Goal: Task Accomplishment & Management: Complete application form

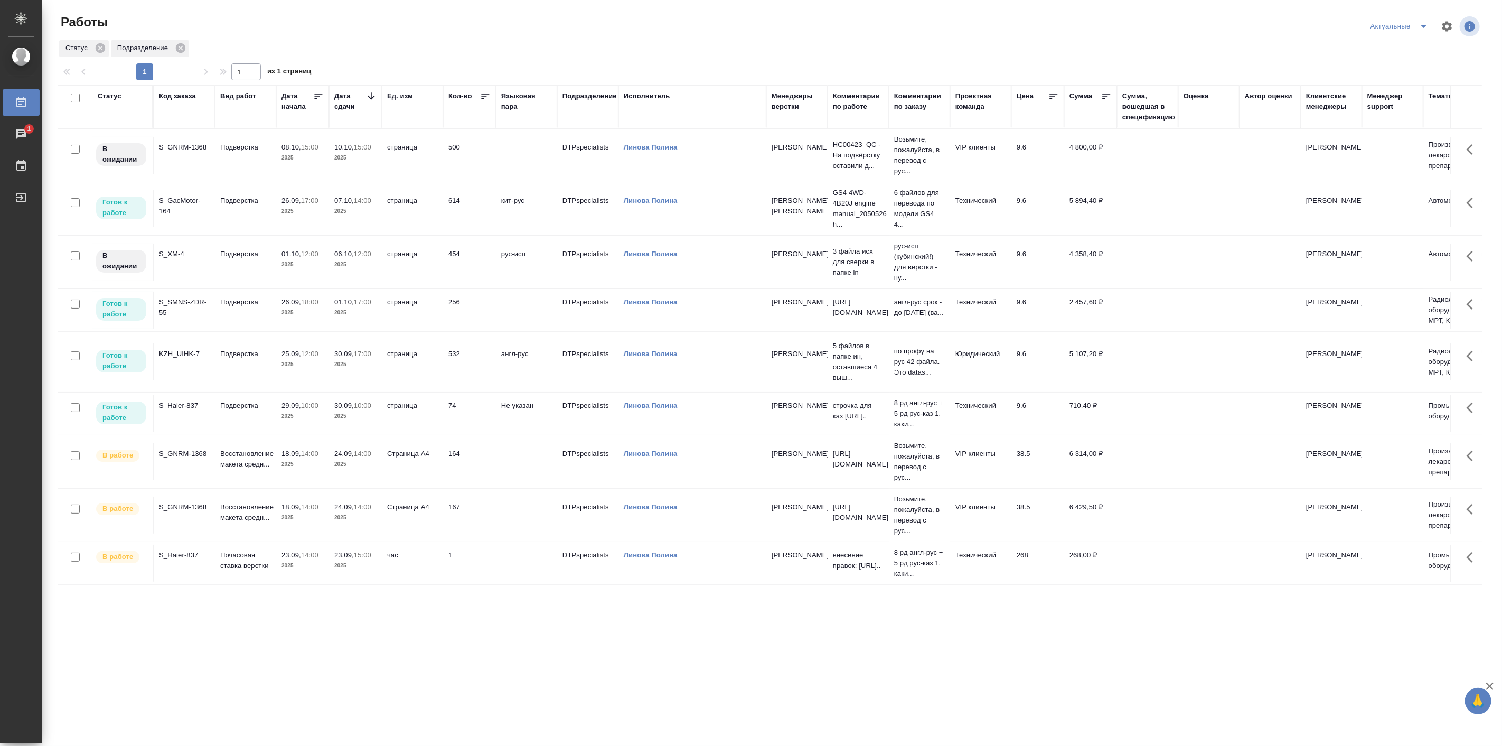
click at [275, 512] on td "Восстановление макета средн..." at bounding box center [245, 514] width 61 height 37
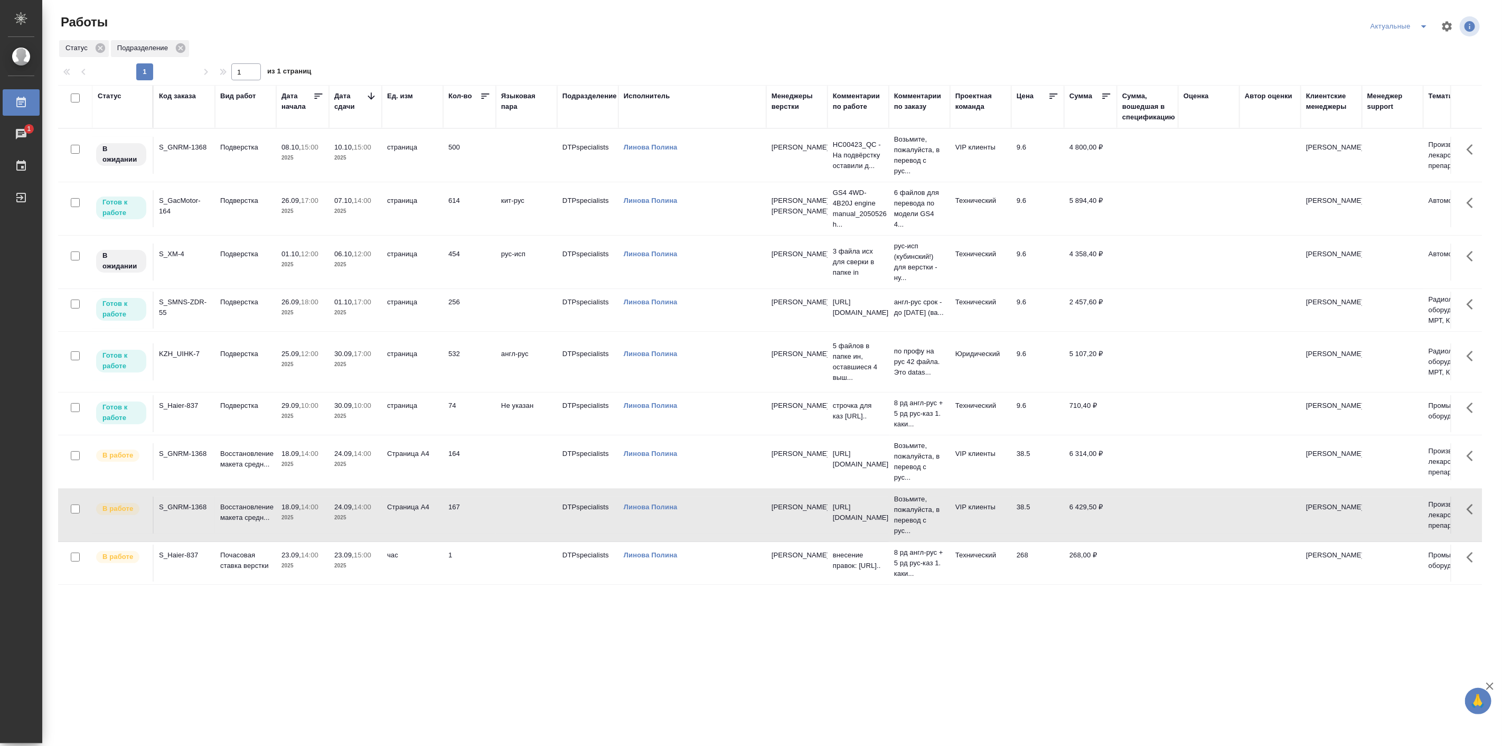
click at [276, 512] on td "18.09, 14:00 2025" at bounding box center [302, 514] width 53 height 37
click at [293, 466] on p "2025" at bounding box center [302, 464] width 42 height 11
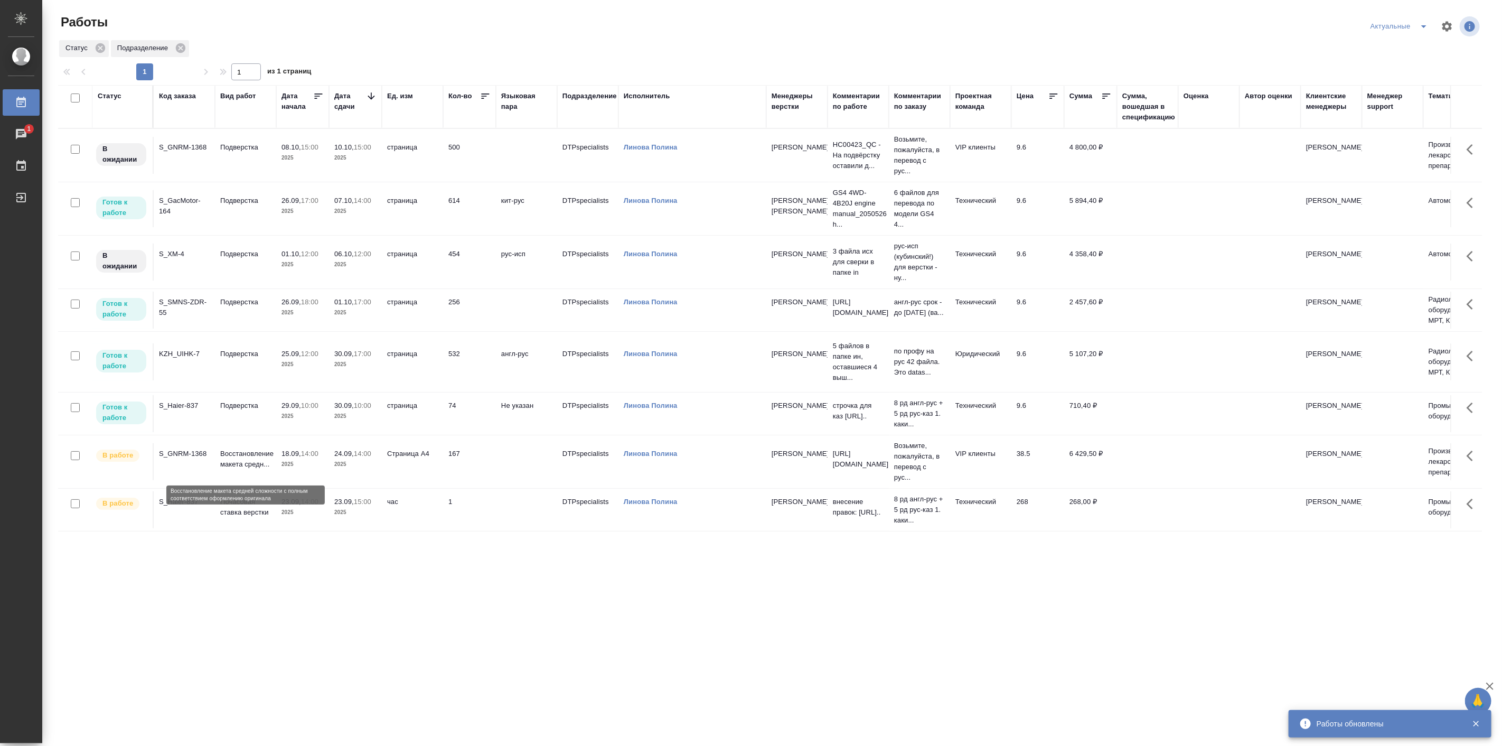
click at [243, 463] on p "Восстановление макета средн..." at bounding box center [245, 458] width 51 height 21
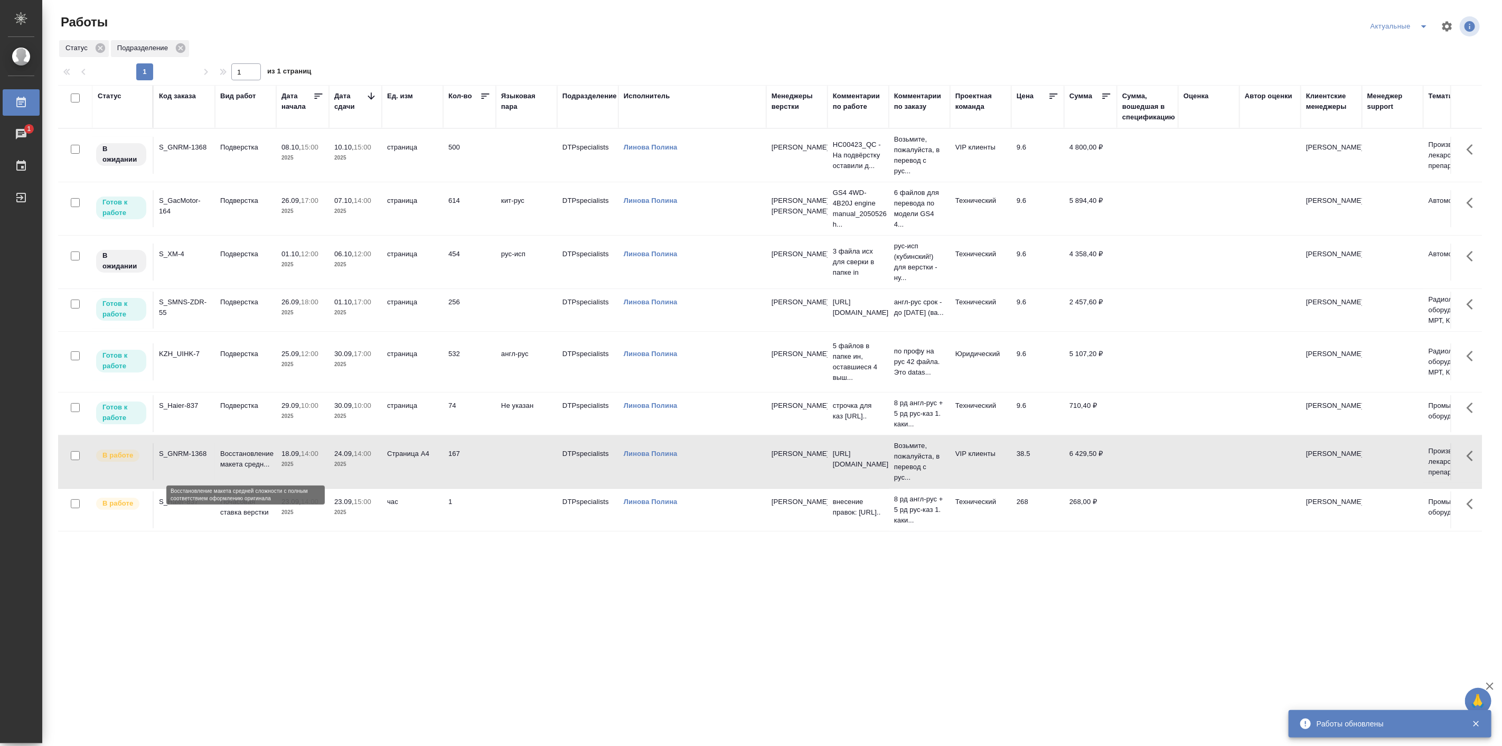
click at [244, 463] on p "Восстановление макета средн..." at bounding box center [245, 458] width 51 height 21
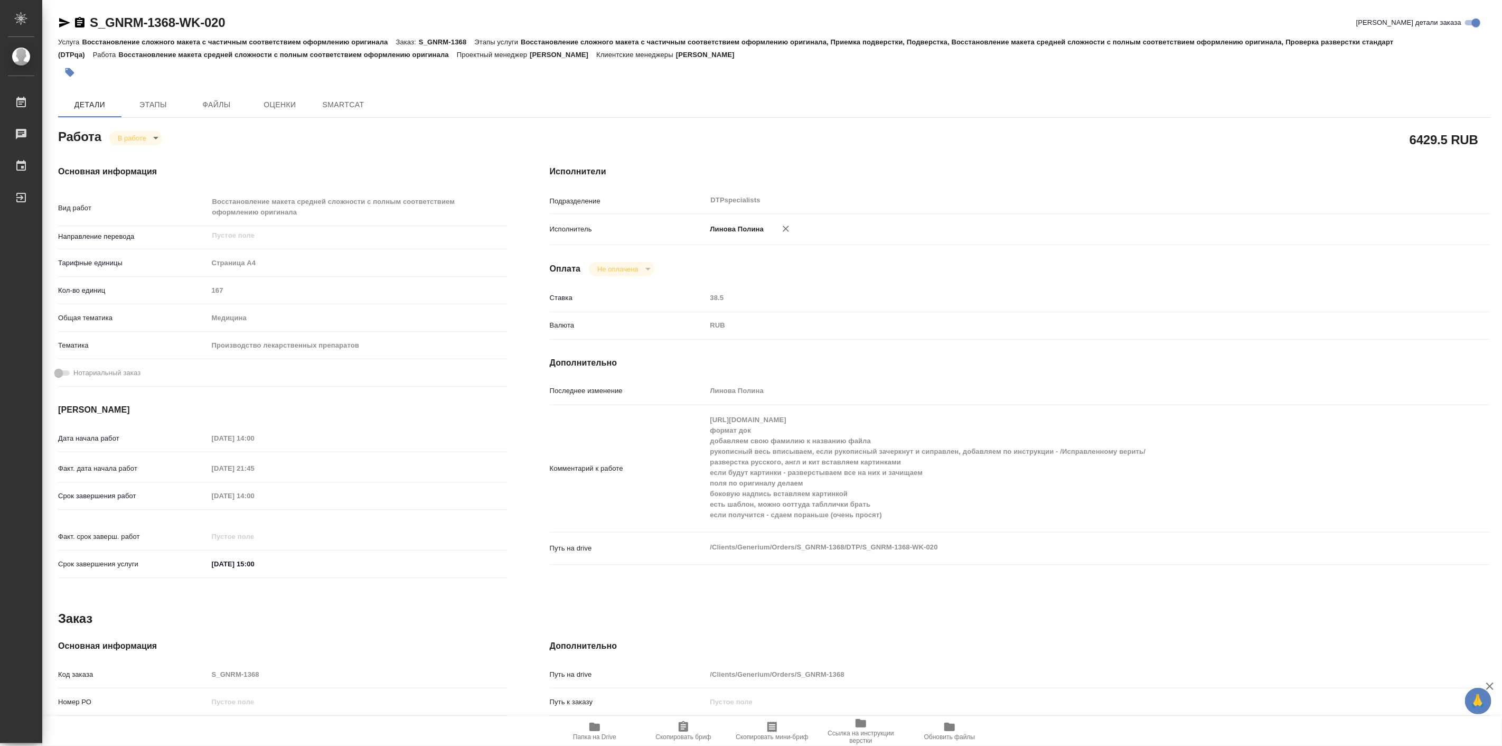
type textarea "x"
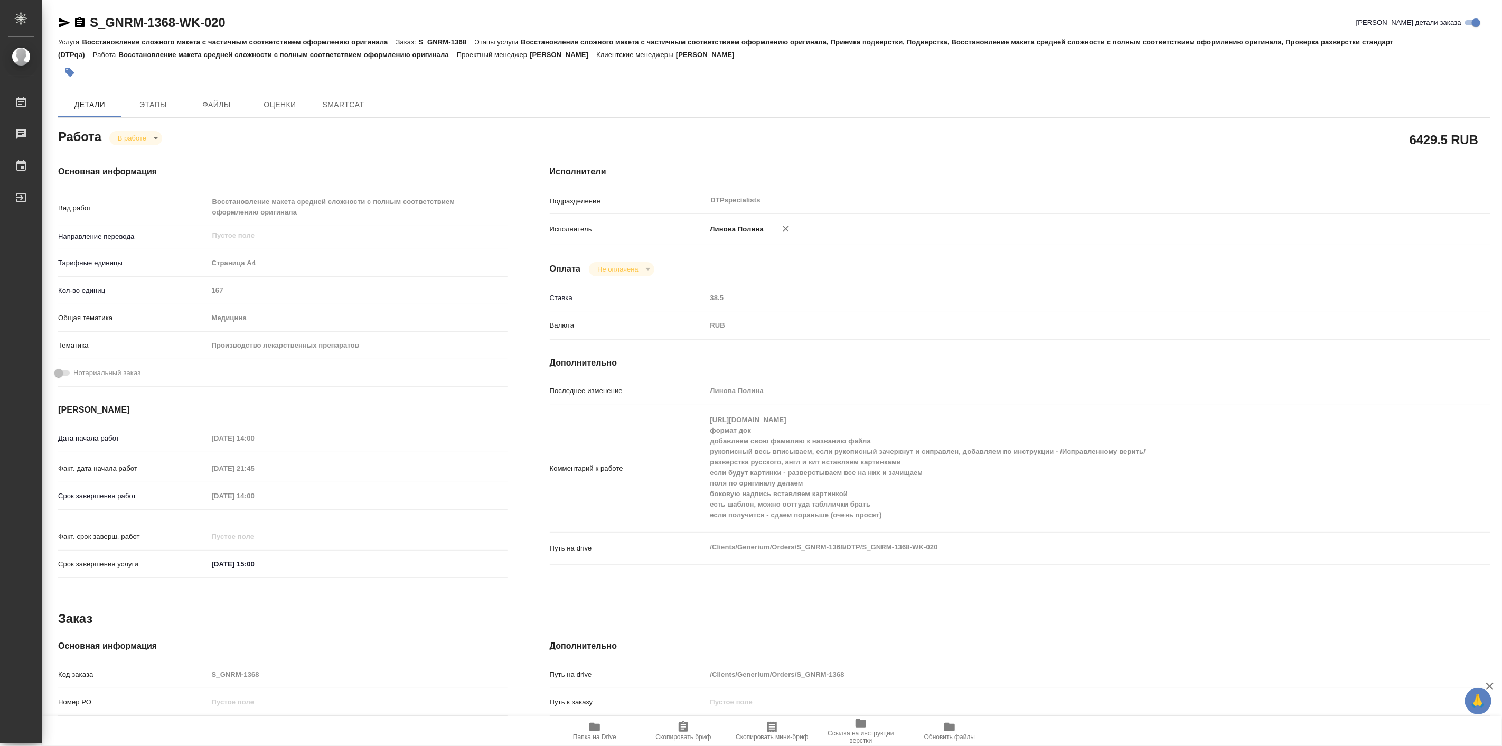
type textarea "x"
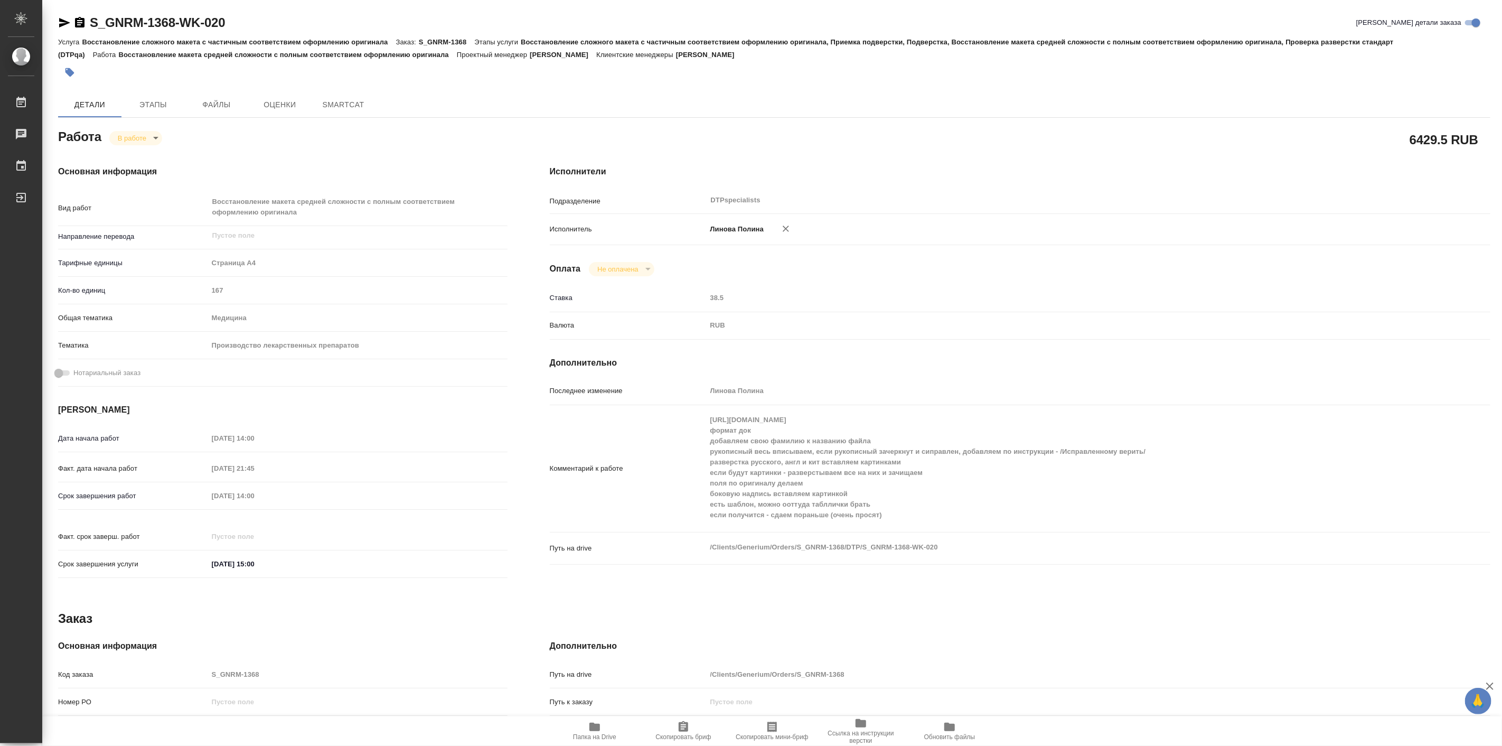
type textarea "x"
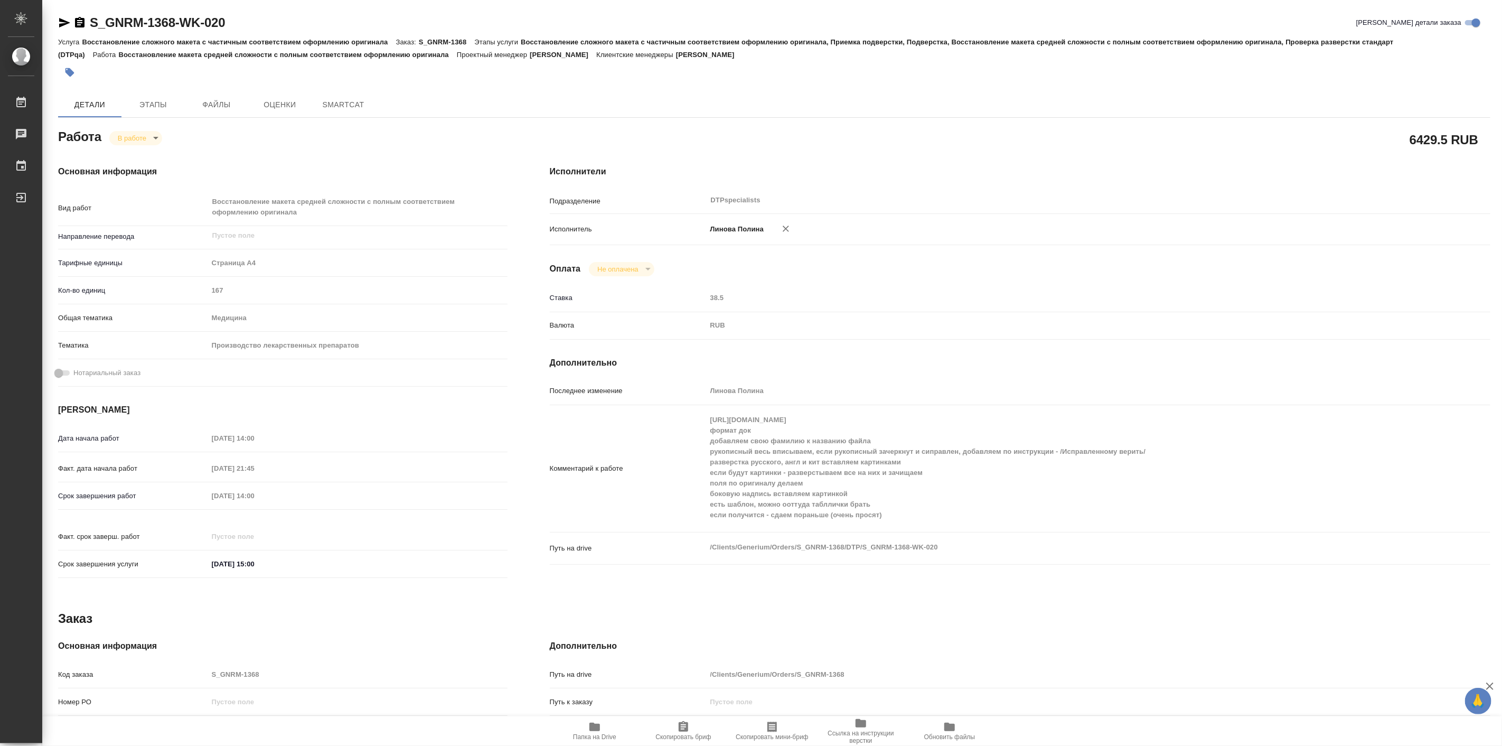
type textarea "x"
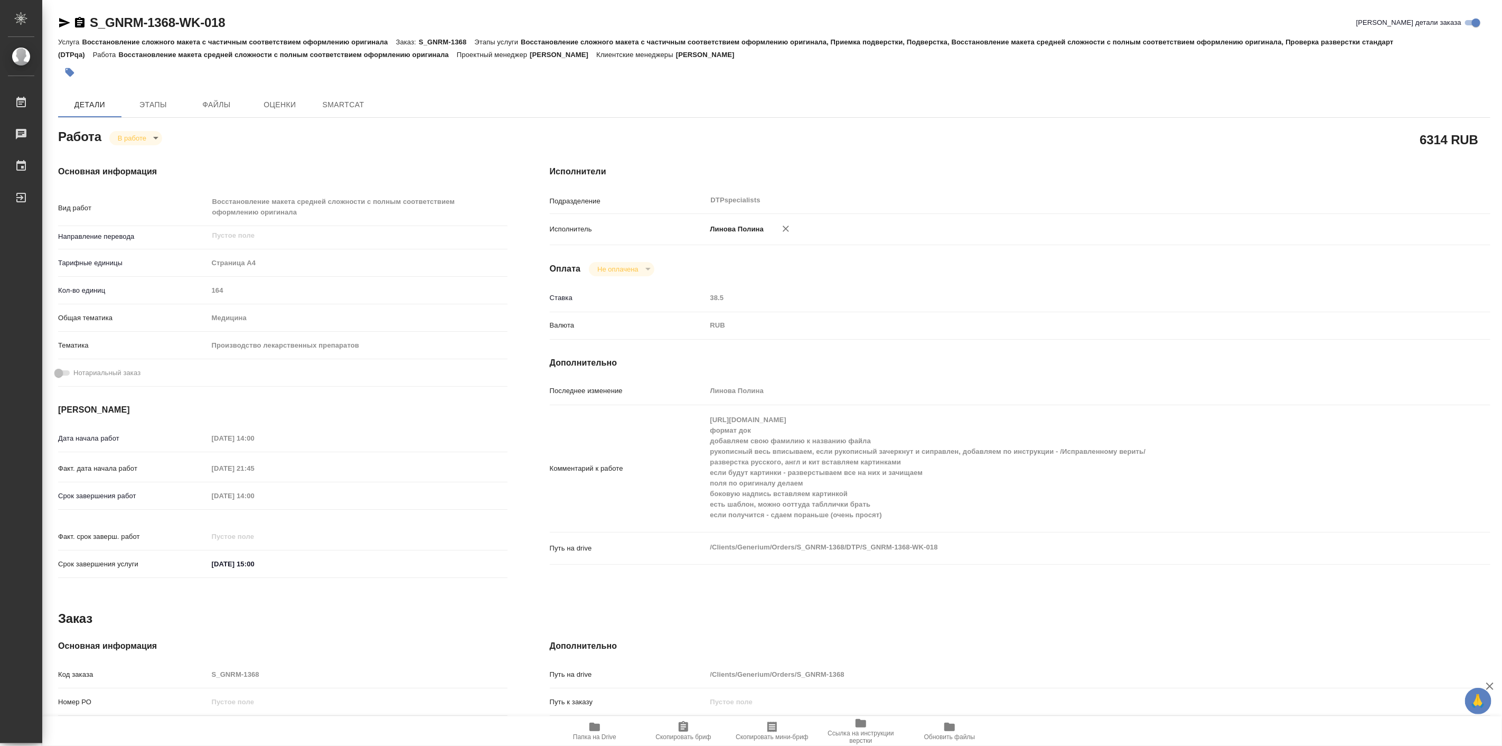
type textarea "x"
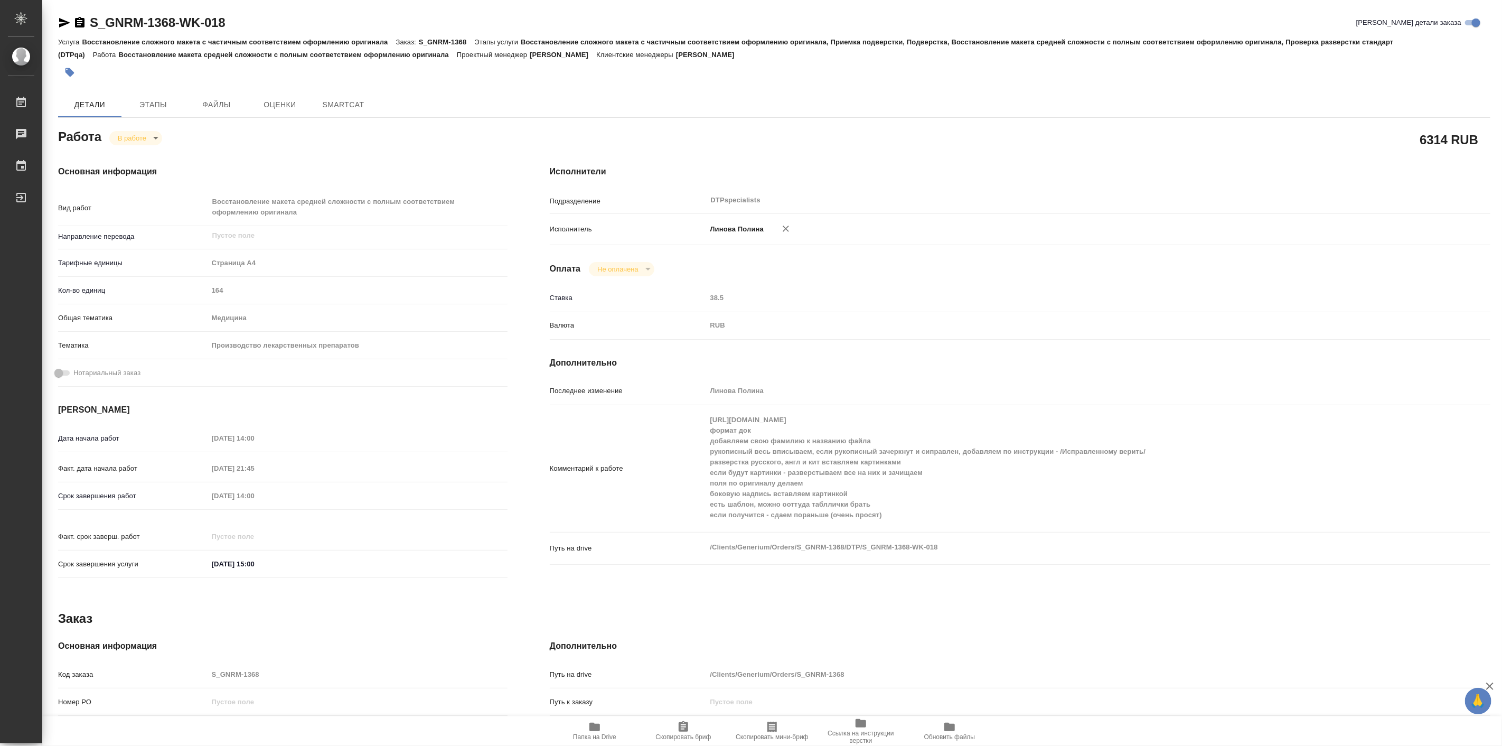
type textarea "x"
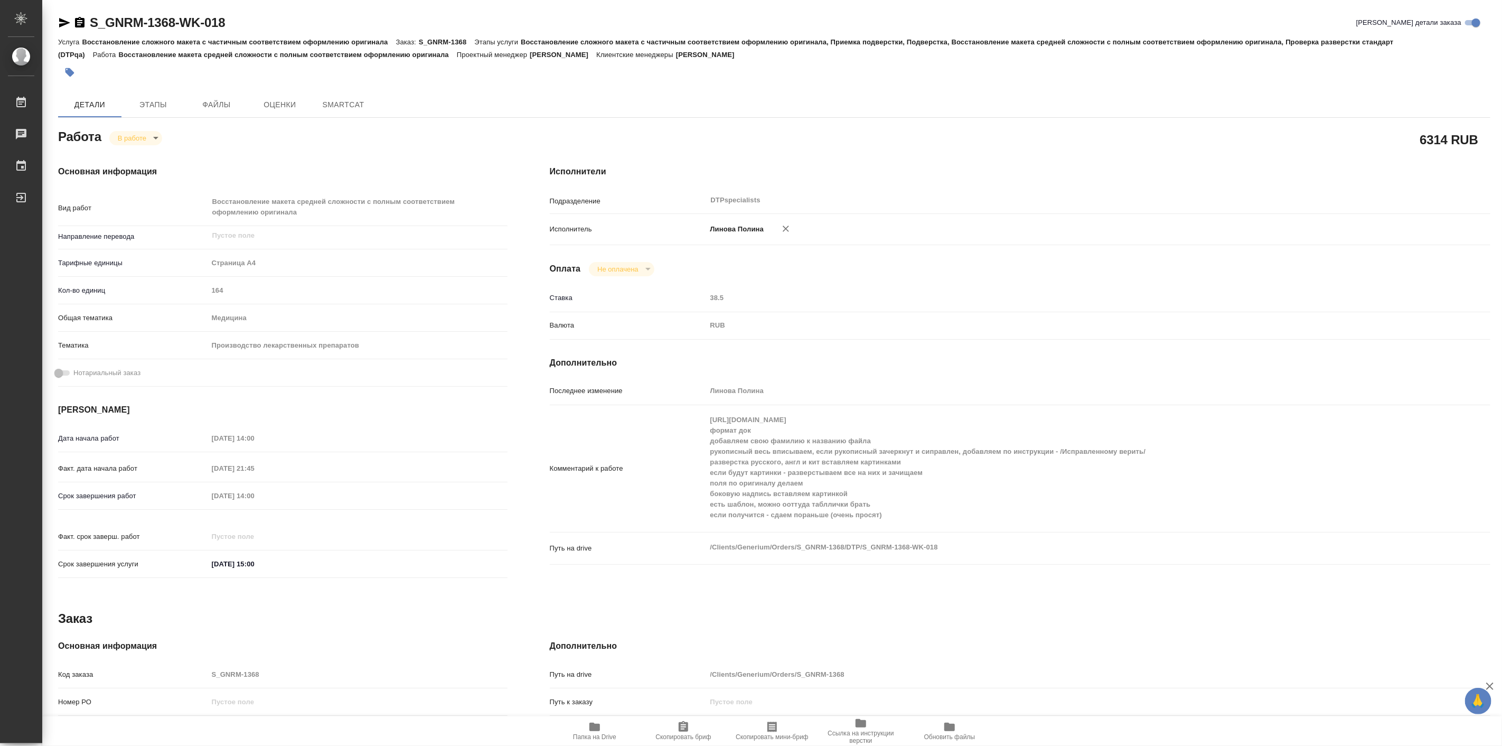
type textarea "x"
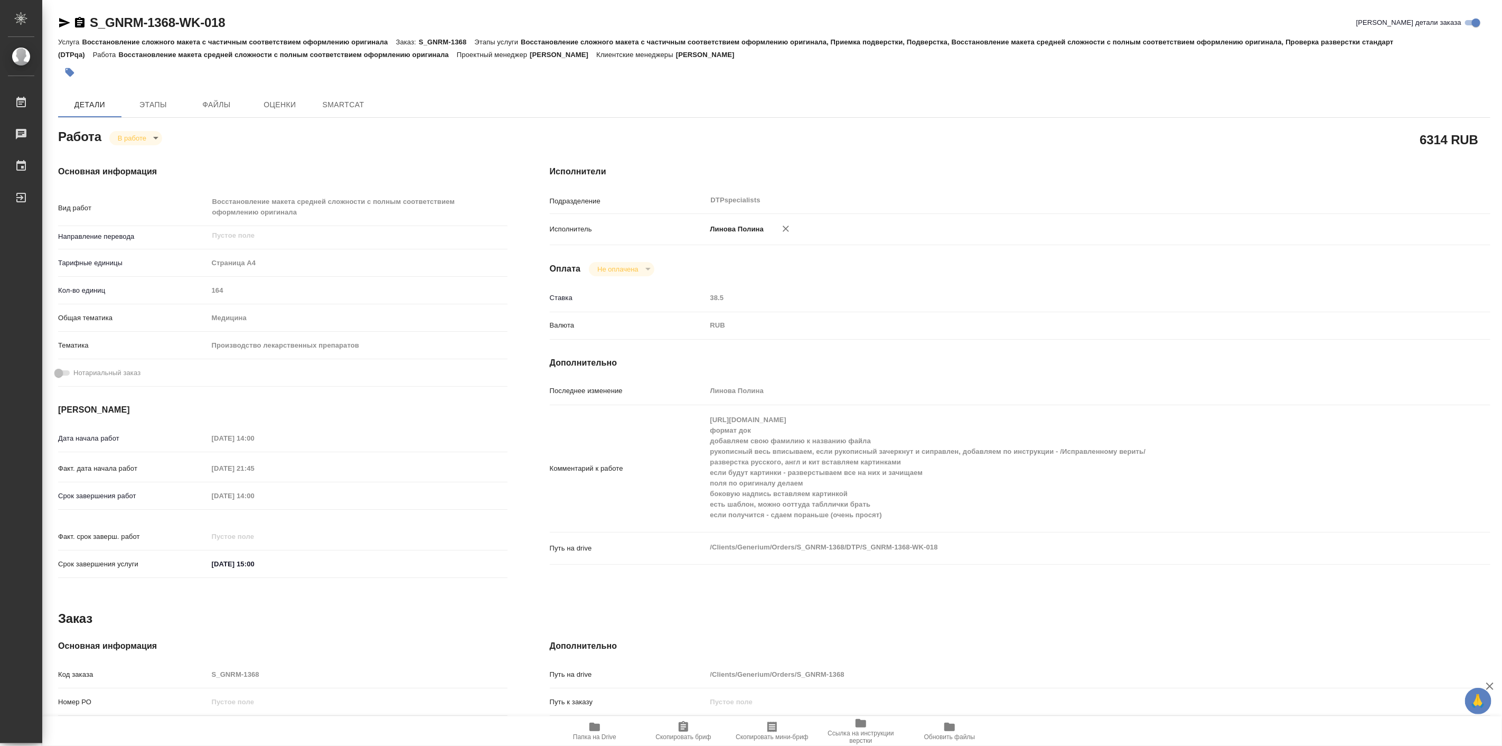
type textarea "x"
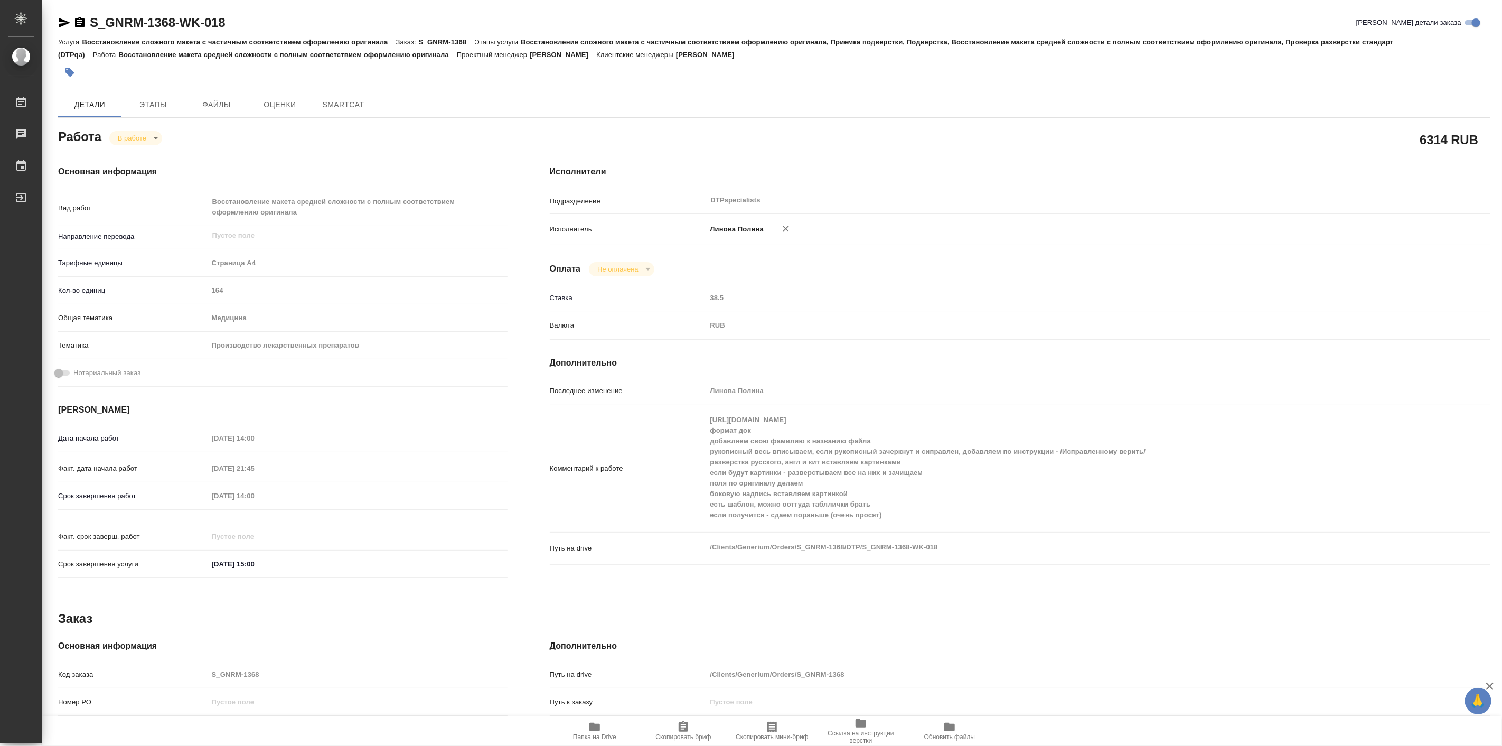
type textarea "x"
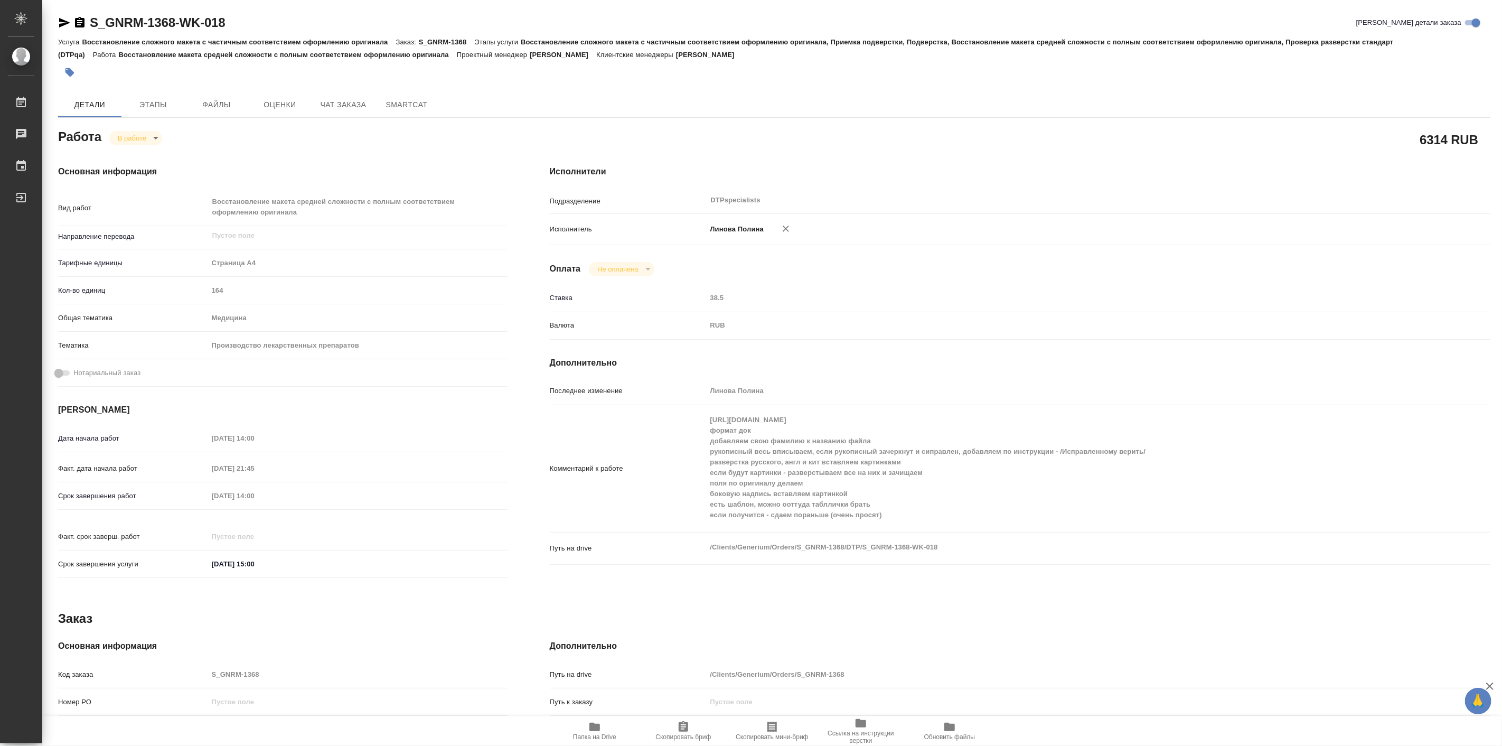
type textarea "x"
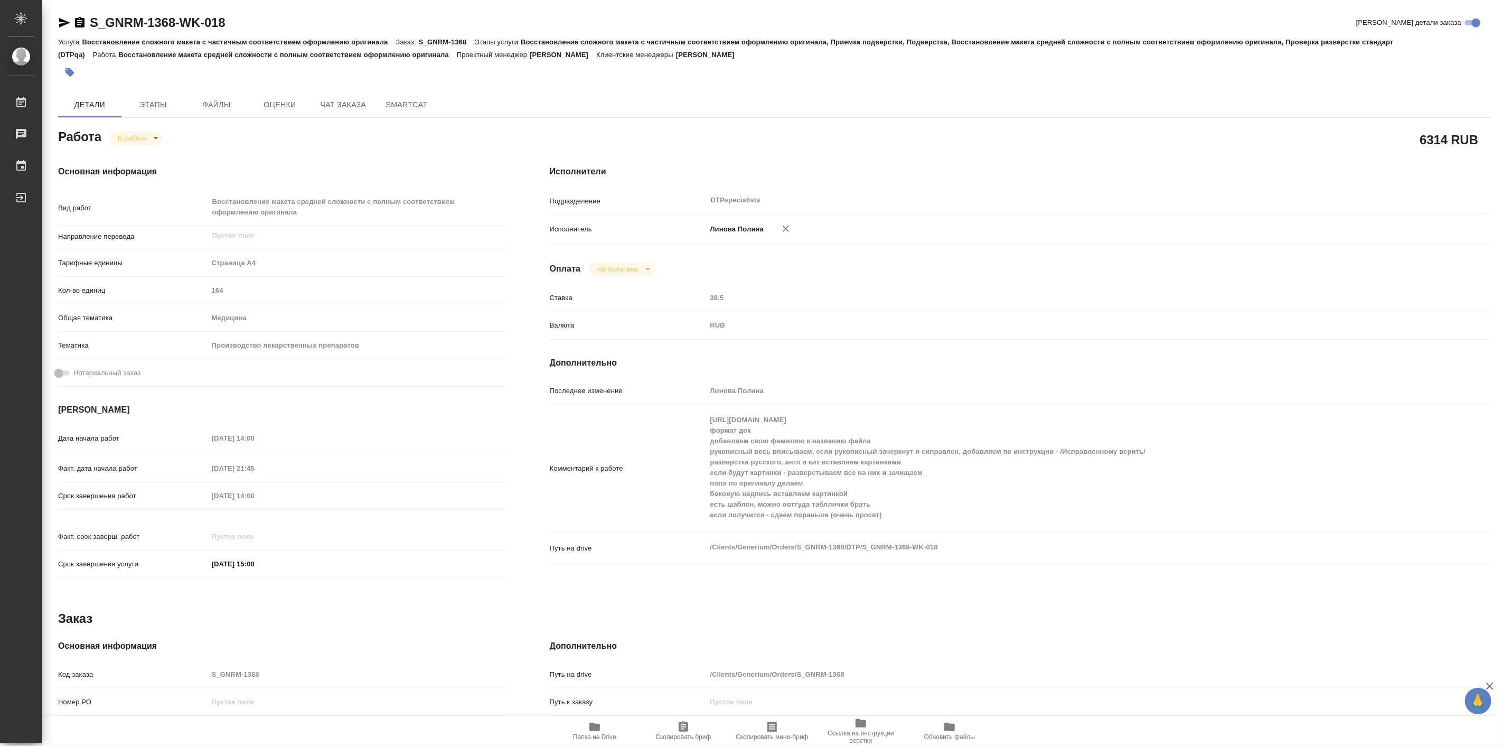
click at [591, 726] on icon "button" at bounding box center [594, 726] width 11 height 8
type textarea "x"
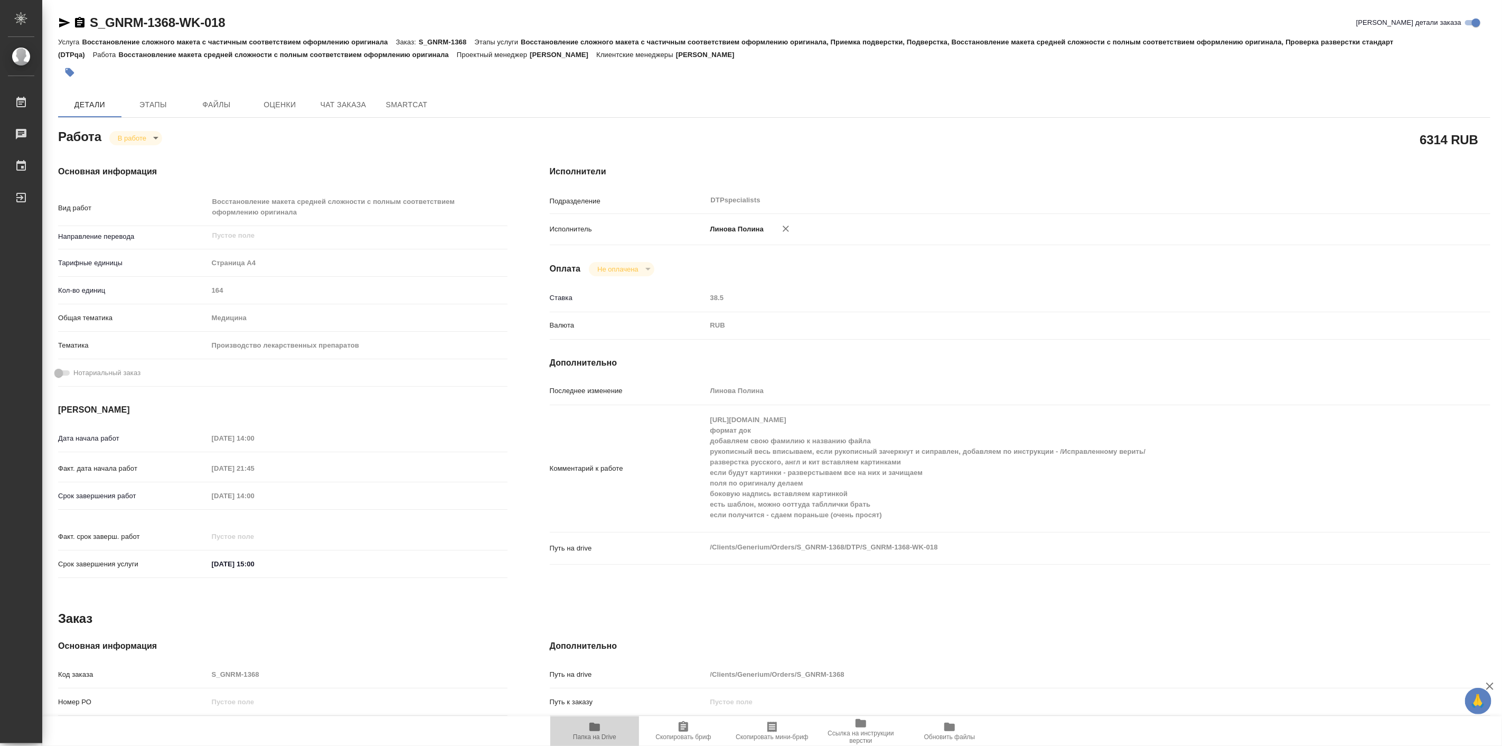
type textarea "x"
click at [591, 726] on icon "button" at bounding box center [594, 726] width 11 height 8
type textarea "x"
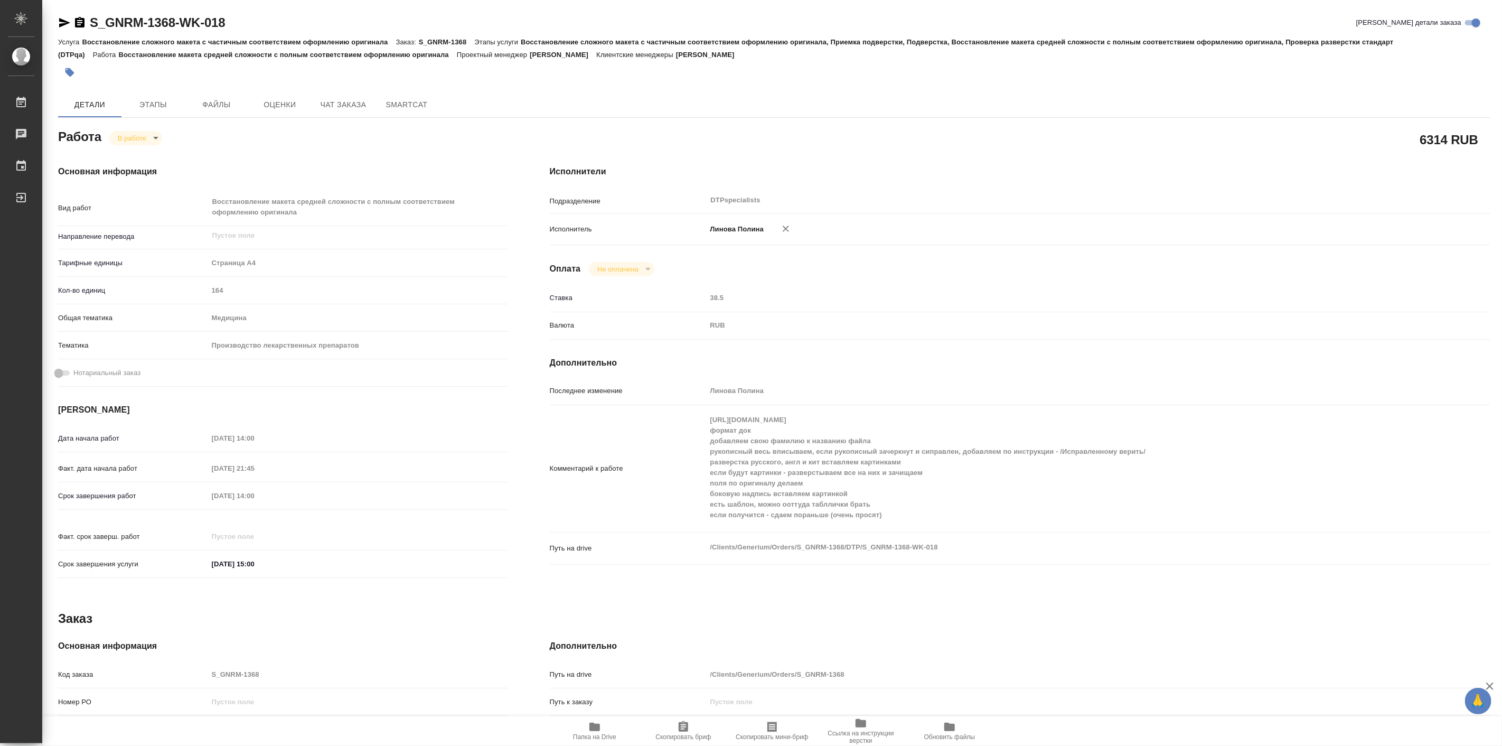
type textarea "x"
click at [140, 134] on body "🙏 .cls-1 fill:#fff; AWATERA Linova Polina Работы 1 Чаты График Выйти S_GNRM-136…" at bounding box center [751, 373] width 1502 height 746
click at [150, 157] on button "Выполнен" at bounding box center [136, 156] width 39 height 12
type textarea "x"
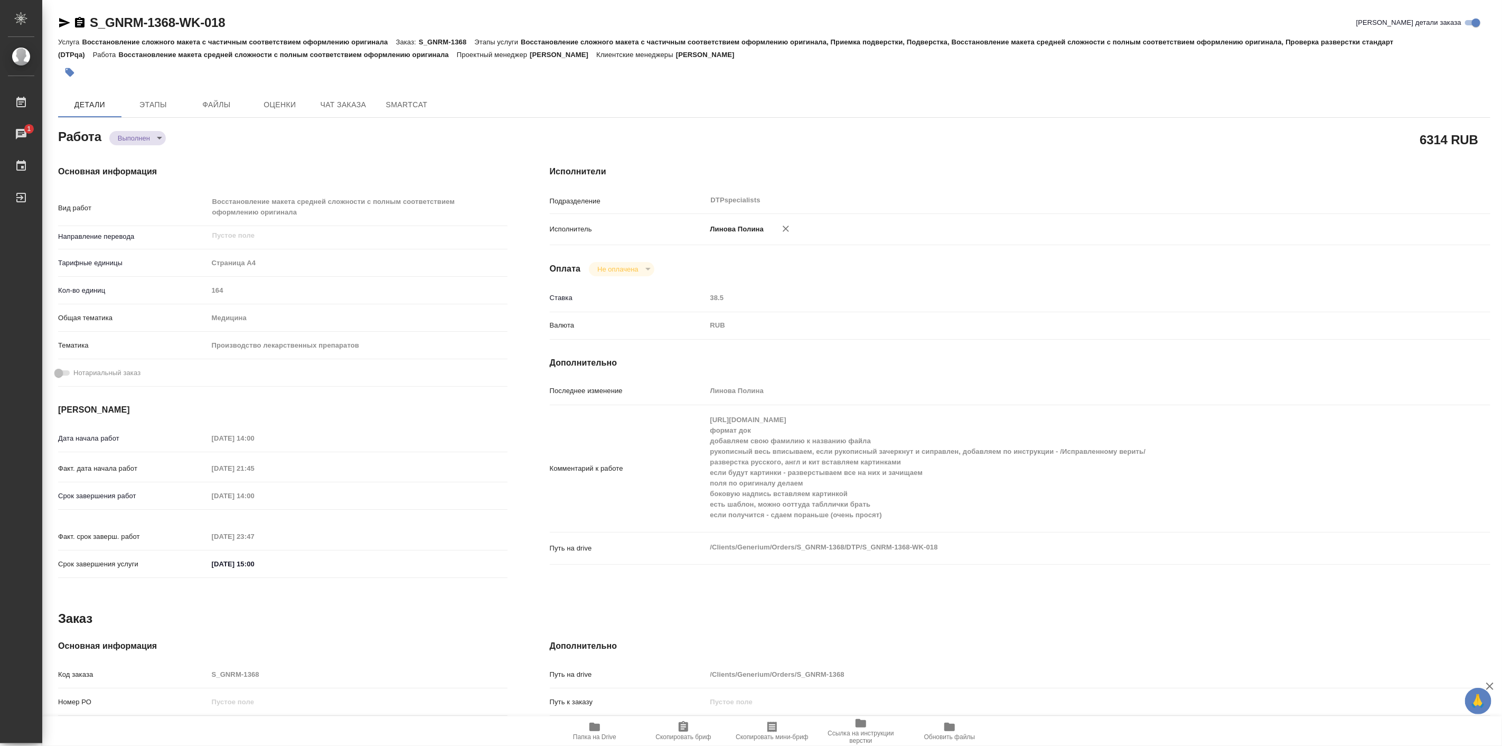
type textarea "x"
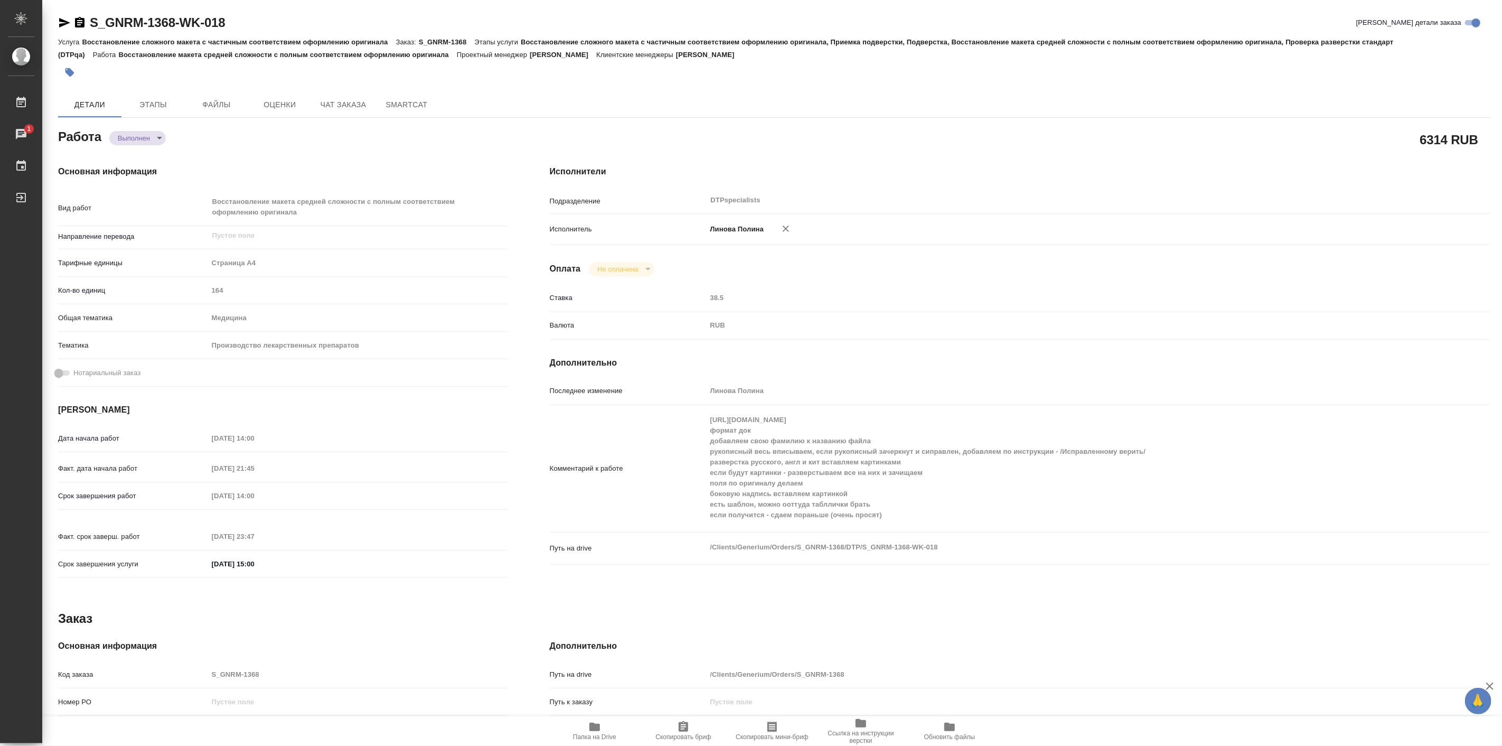
type textarea "x"
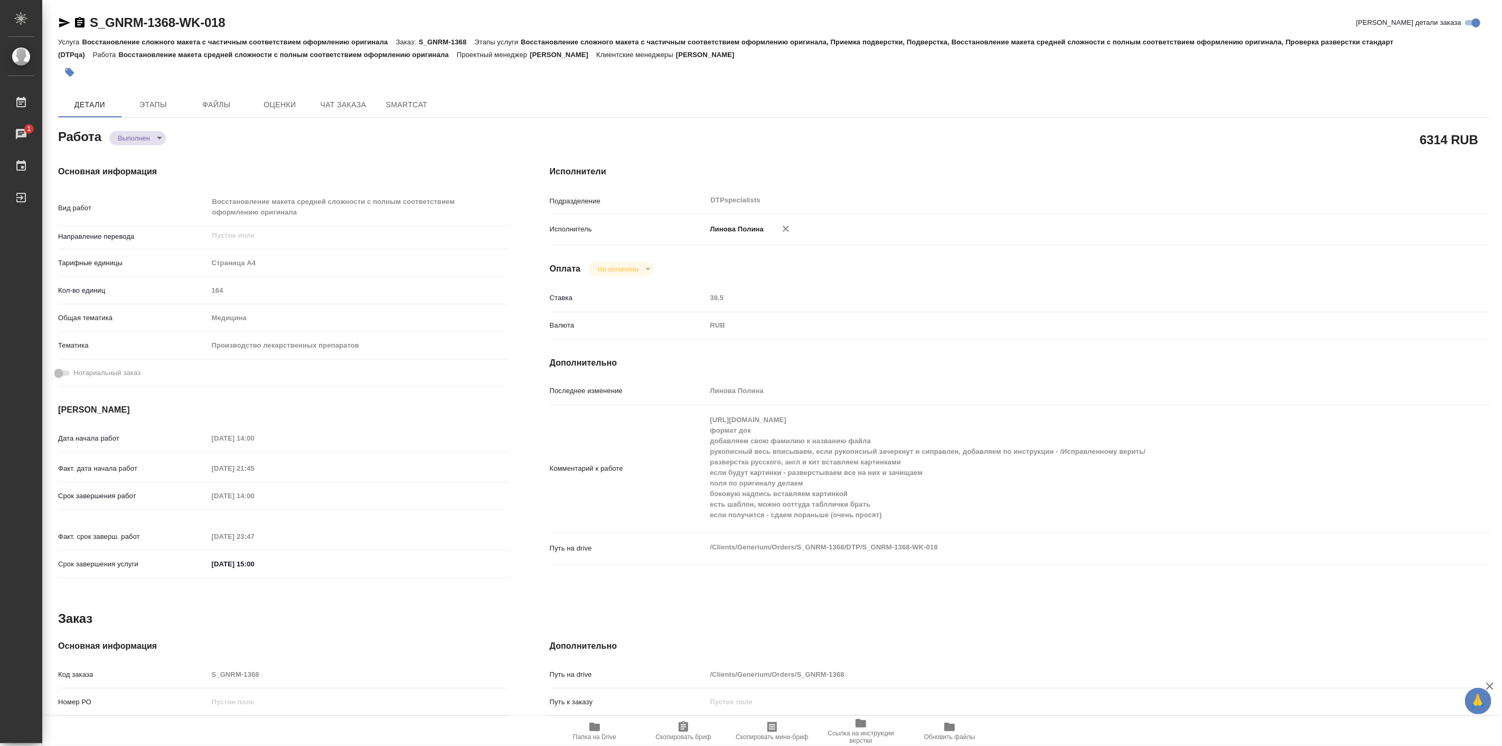
type textarea "x"
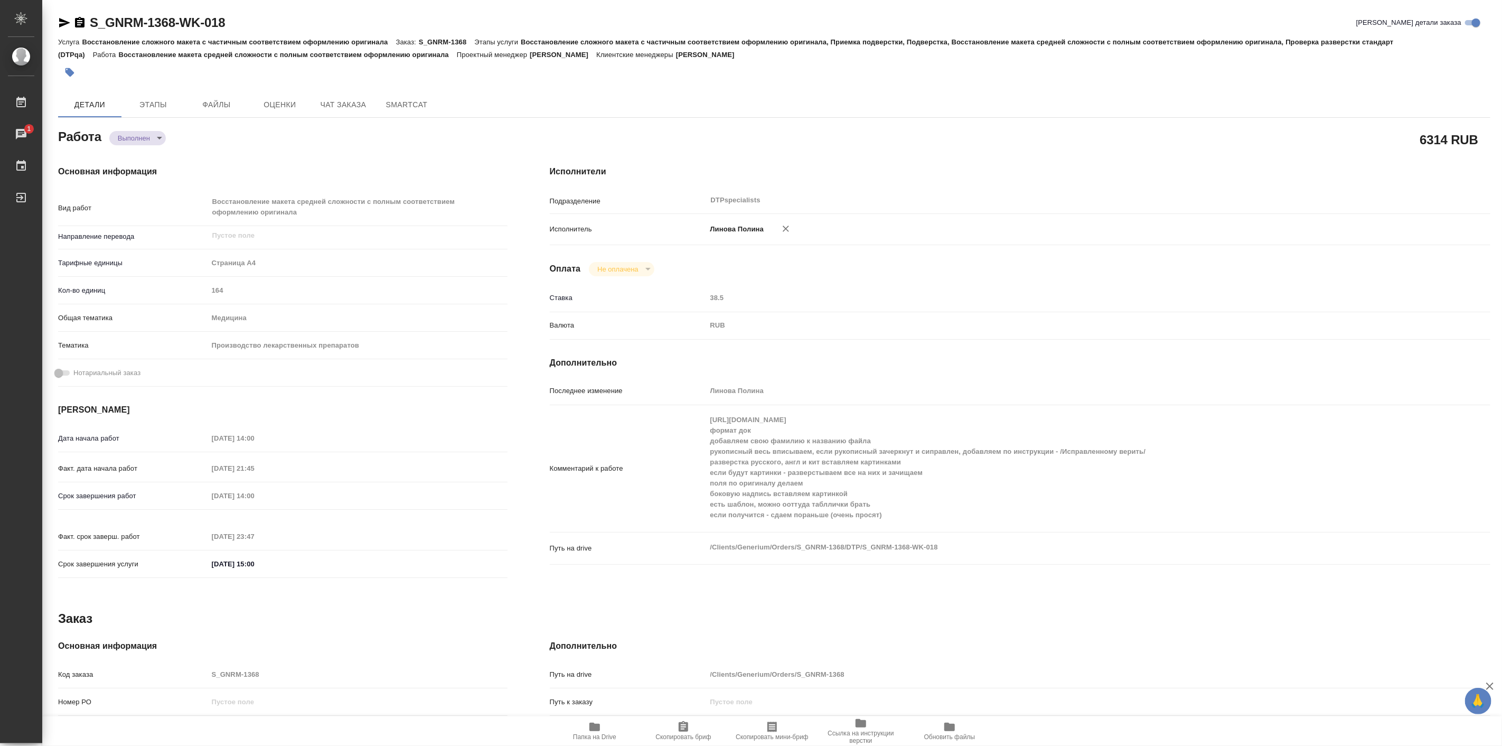
type textarea "x"
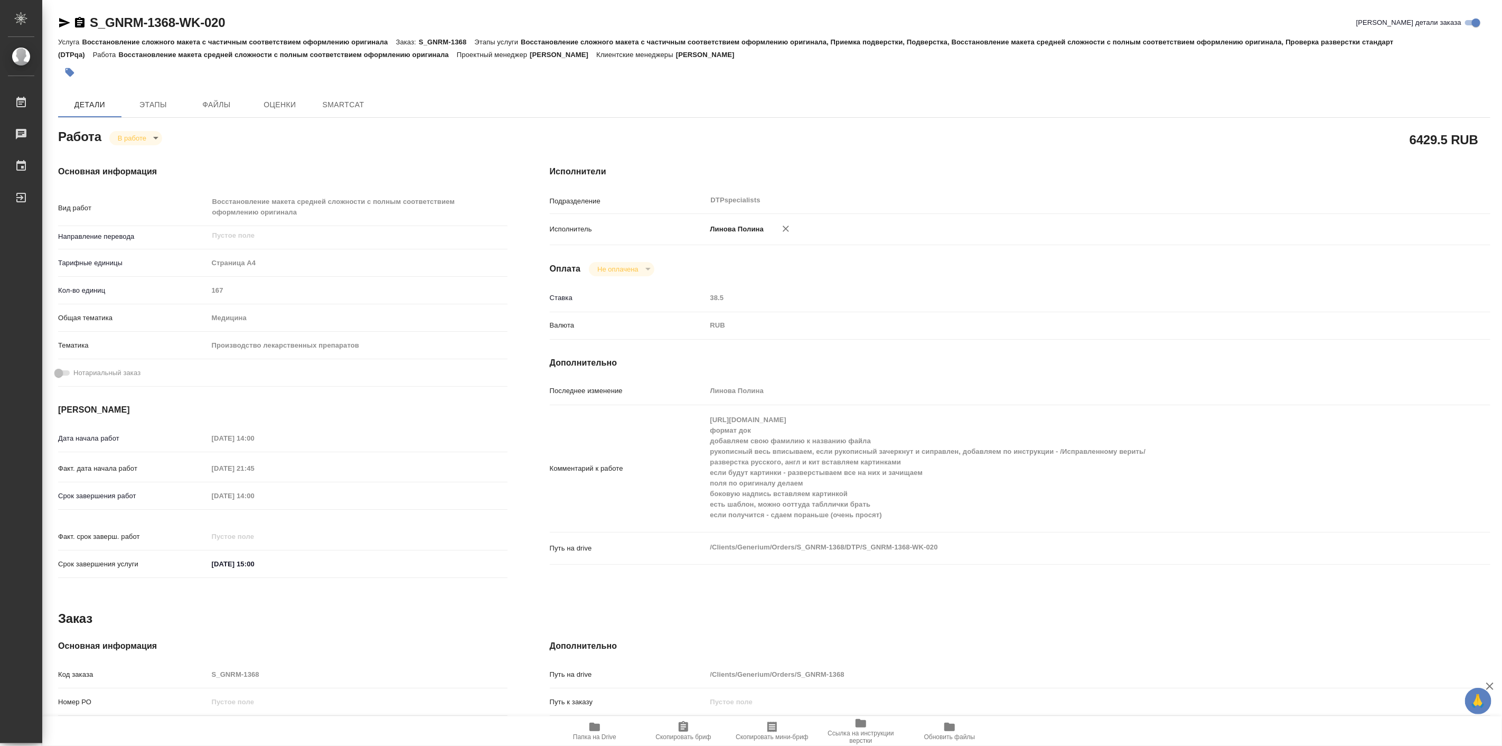
type textarea "x"
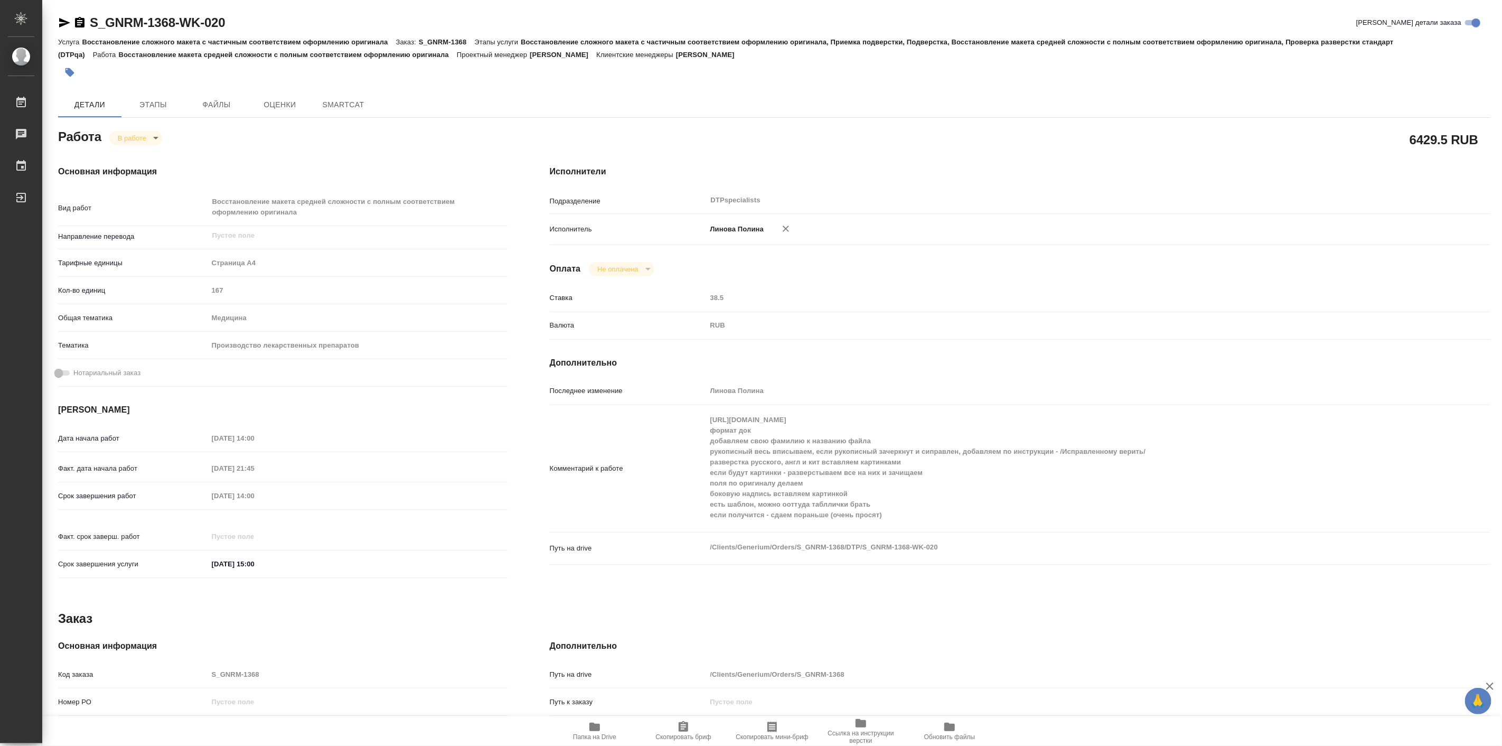
type textarea "x"
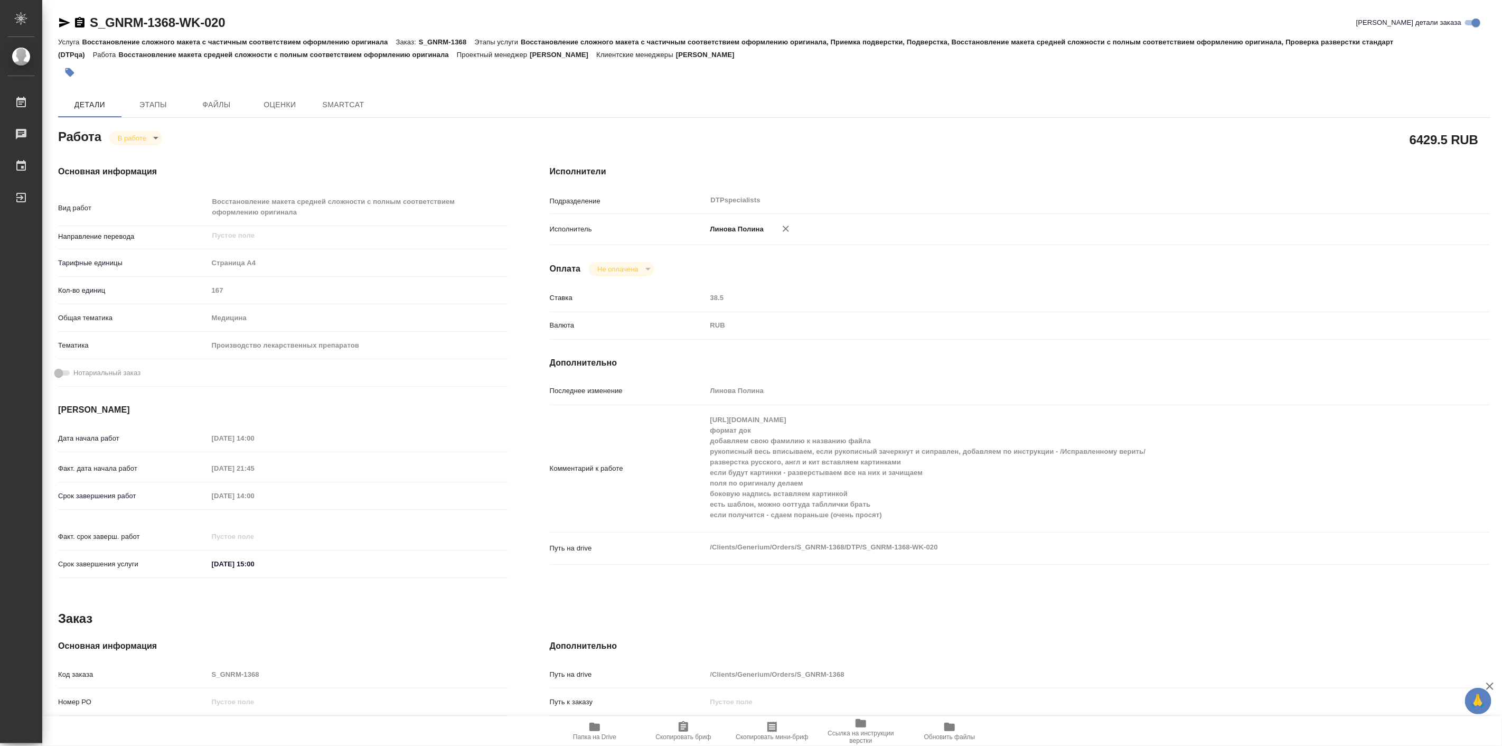
type textarea "x"
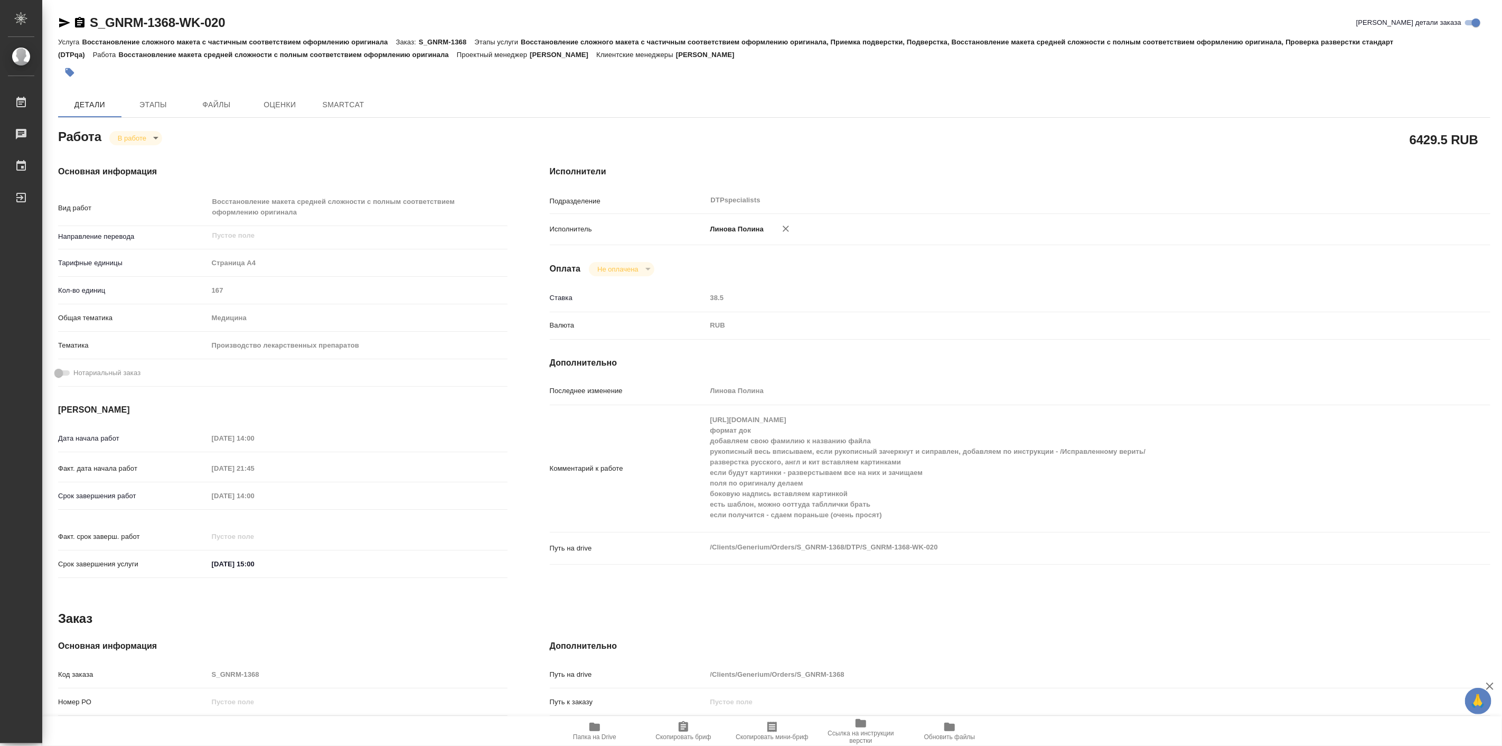
type textarea "x"
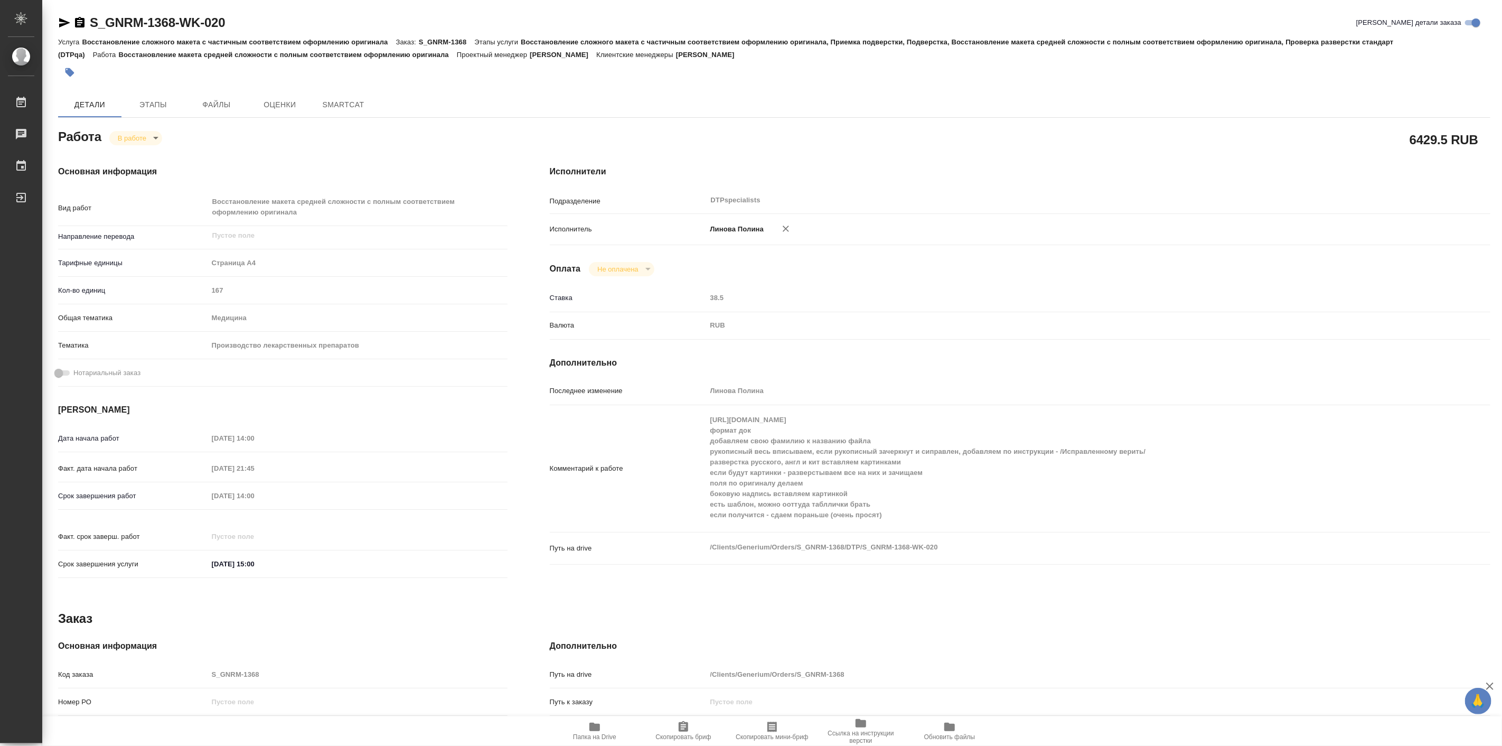
type textarea "x"
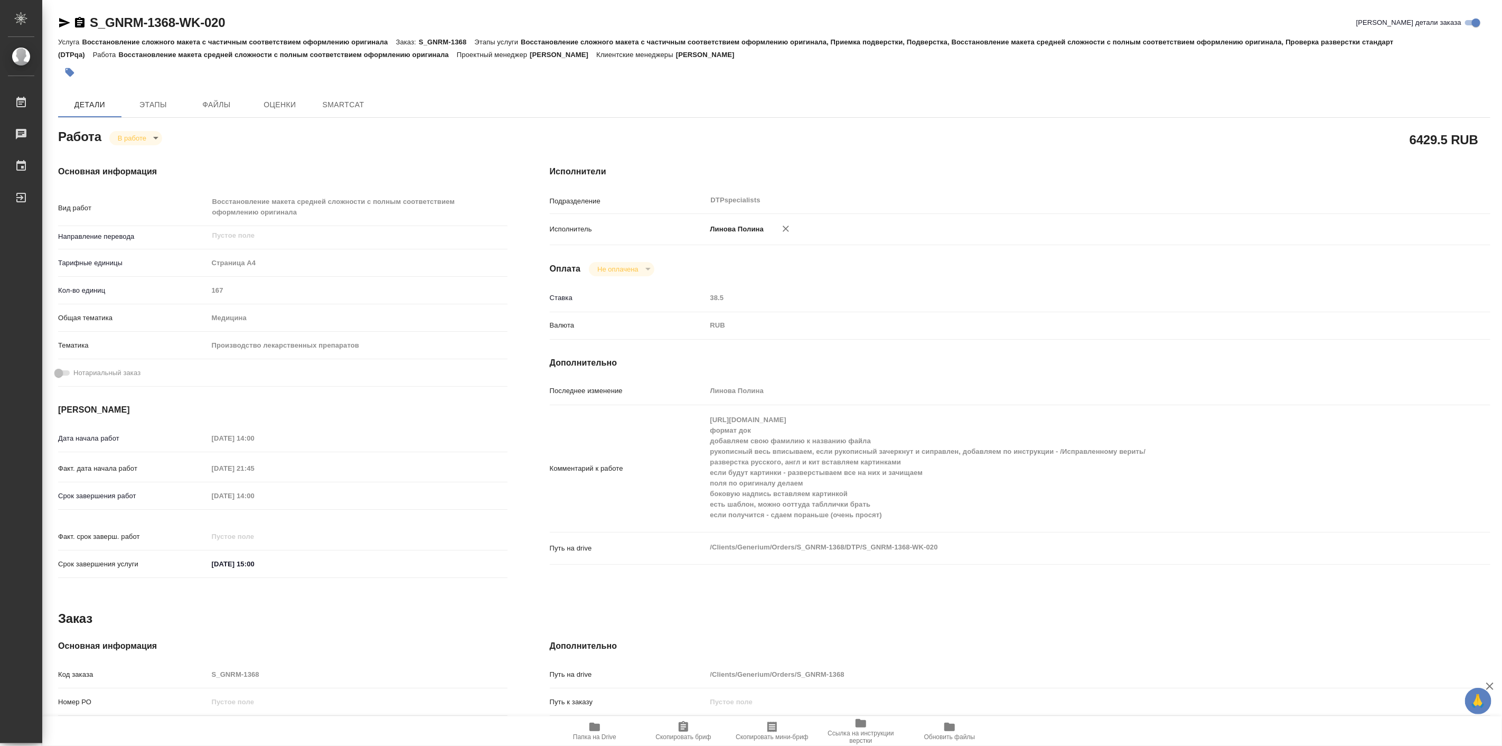
type textarea "x"
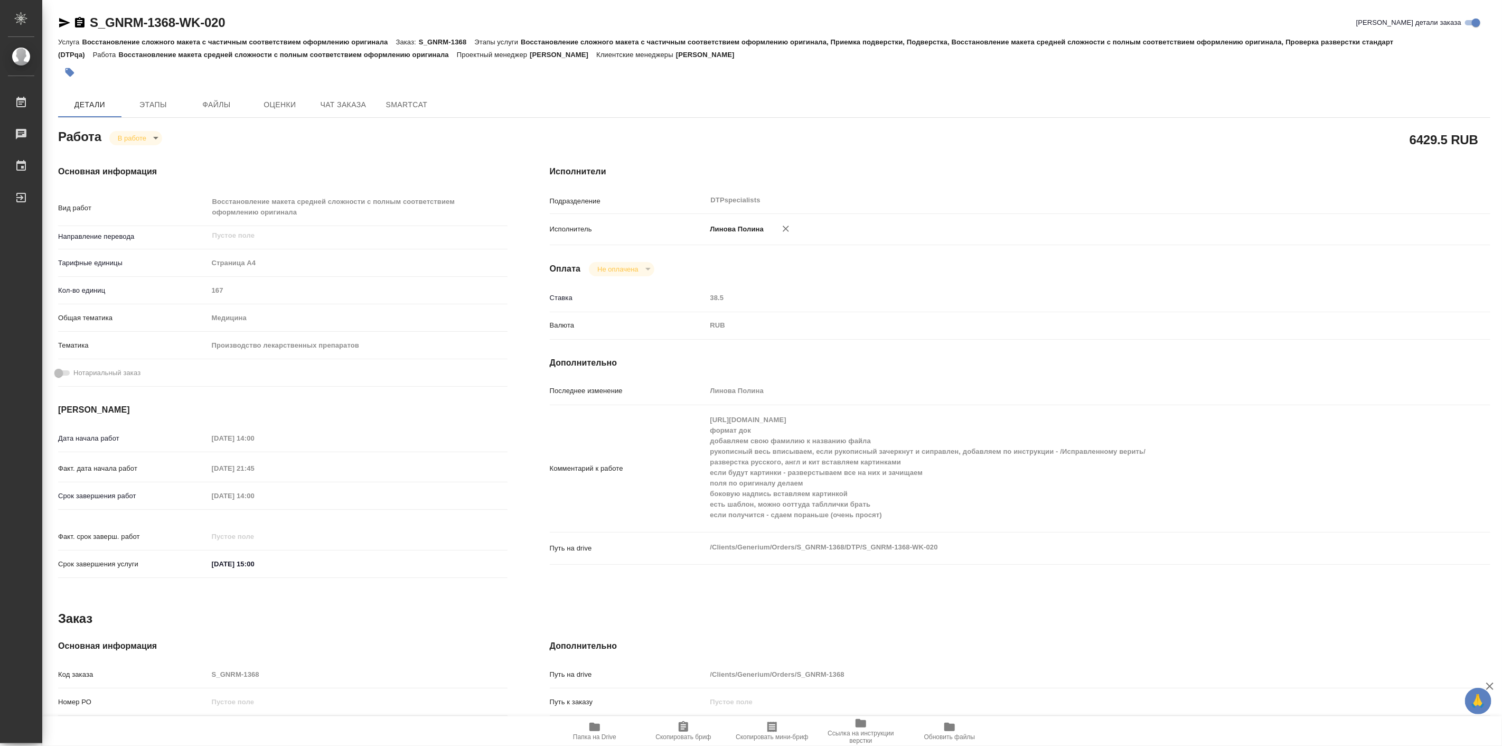
type textarea "x"
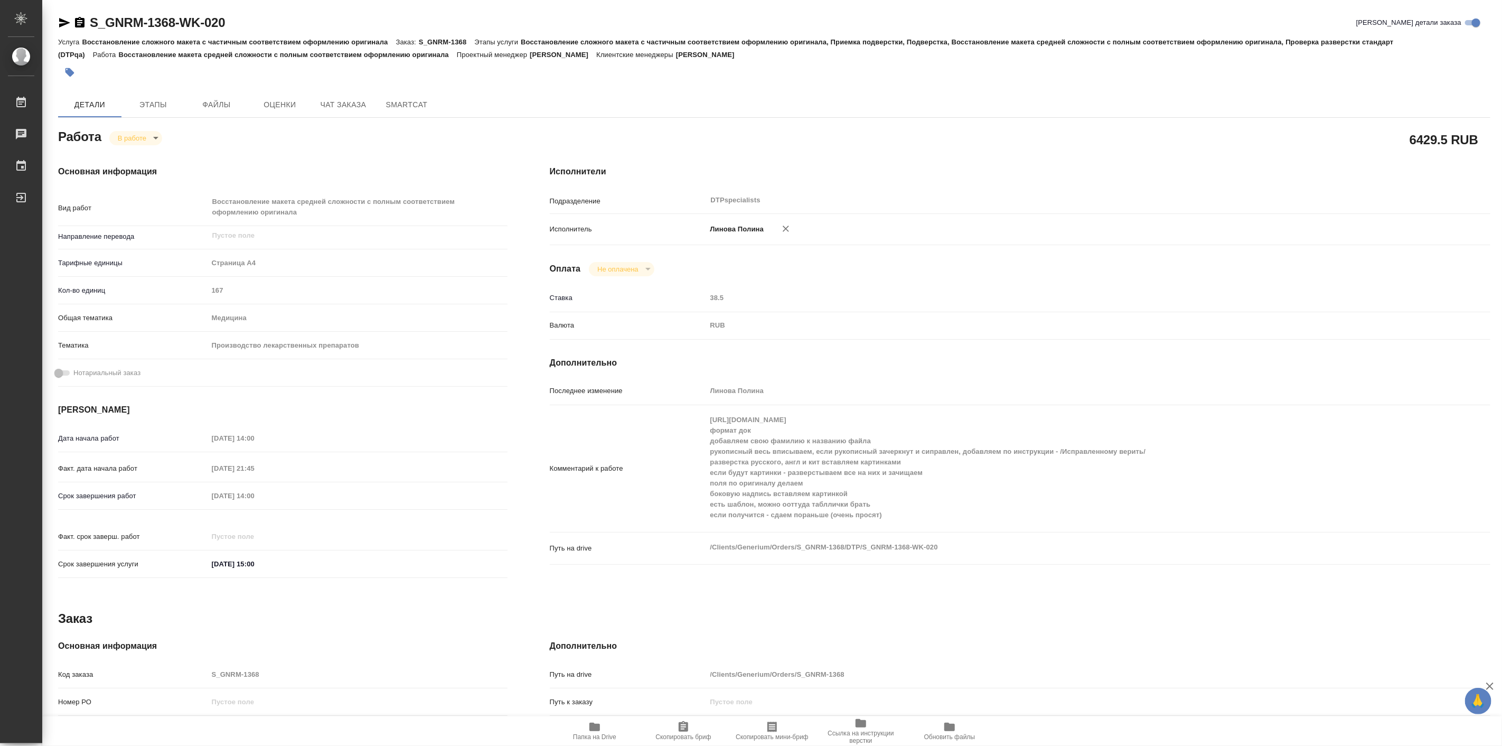
type textarea "x"
click at [599, 718] on button "Папка на Drive" at bounding box center [594, 731] width 89 height 30
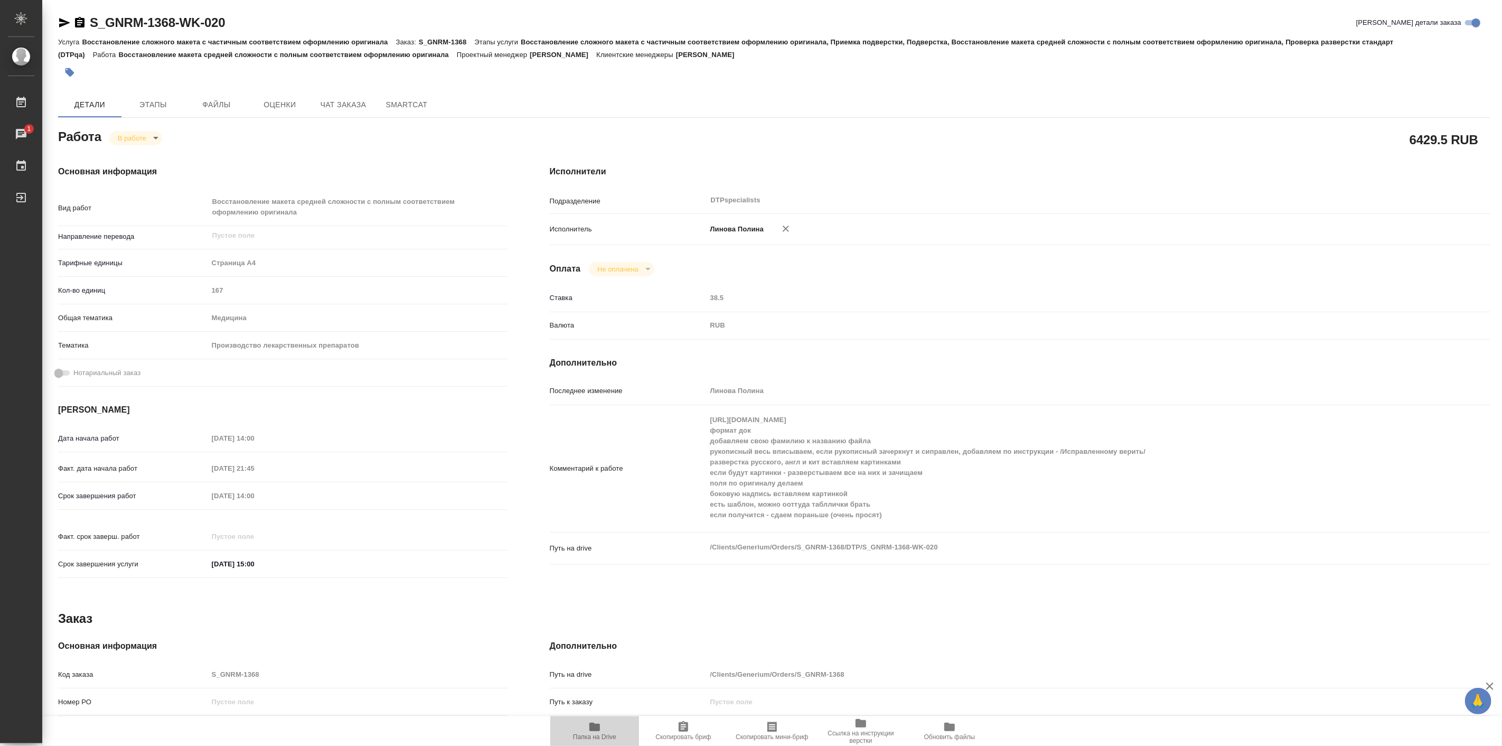
click at [600, 716] on button "Папка на Drive" at bounding box center [594, 731] width 89 height 30
